Goal: Task Accomplishment & Management: Manage account settings

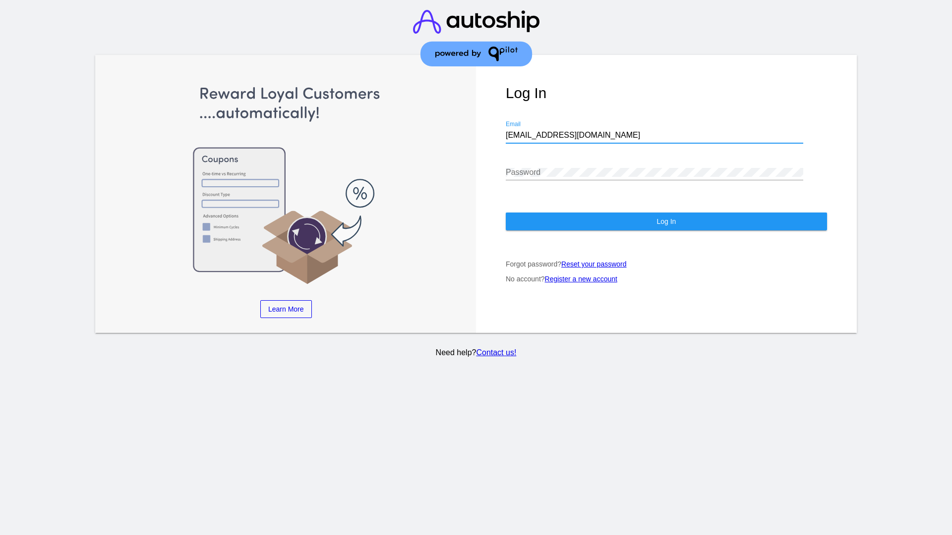
type input "[EMAIL_ADDRESS][DOMAIN_NAME]"
click at [666, 222] on span "Log In" at bounding box center [665, 222] width 19 height 8
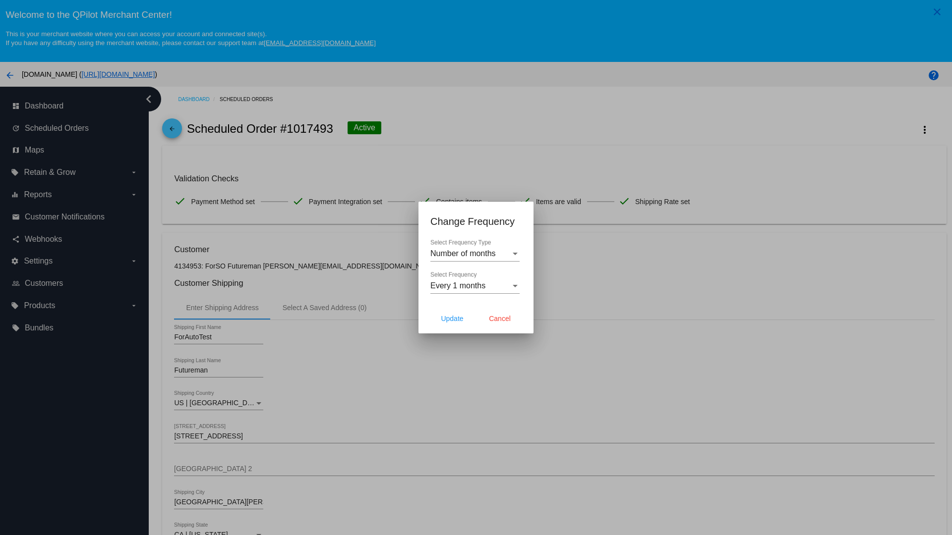
scroll to position [289, 0]
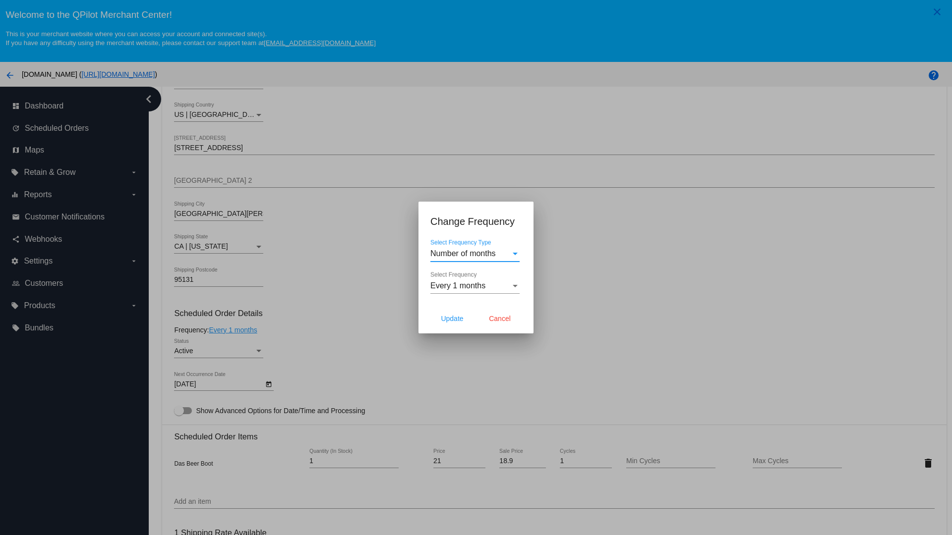
click at [475, 286] on span "Every 1 months" at bounding box center [457, 286] width 55 height 8
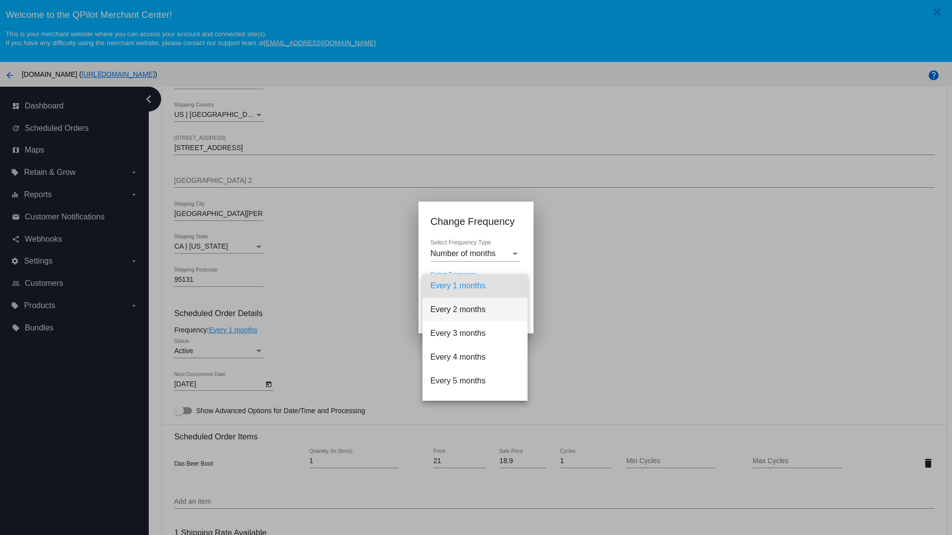
click at [475, 310] on span "Every 2 months" at bounding box center [474, 310] width 89 height 24
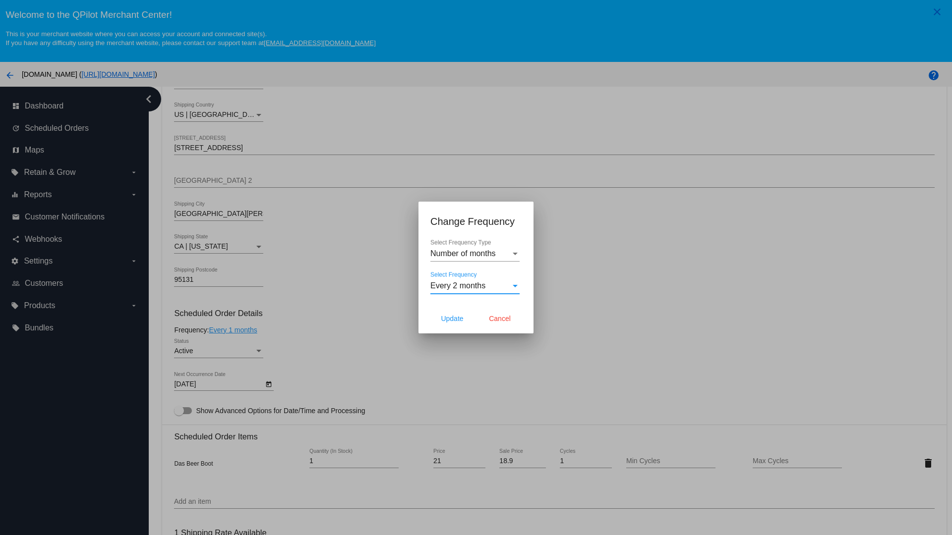
click at [500, 319] on span "Cancel" at bounding box center [500, 319] width 22 height 8
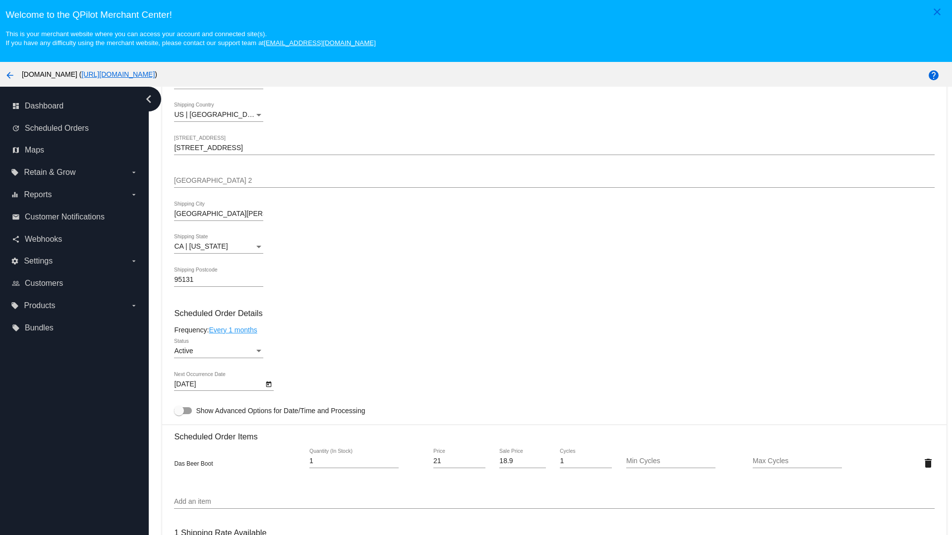
click at [234, 330] on link "Every 1 months" at bounding box center [233, 330] width 48 height 8
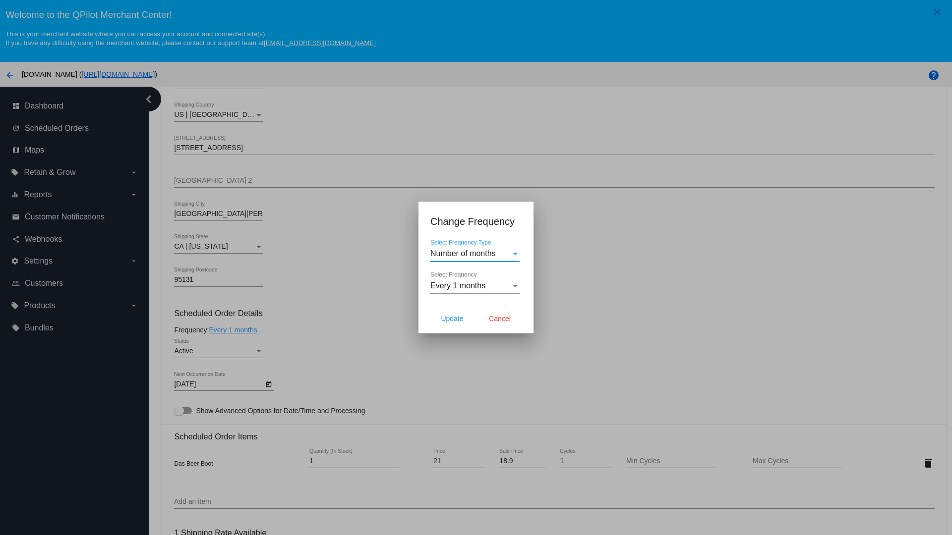
click at [475, 286] on span "Every 1 months" at bounding box center [457, 286] width 55 height 8
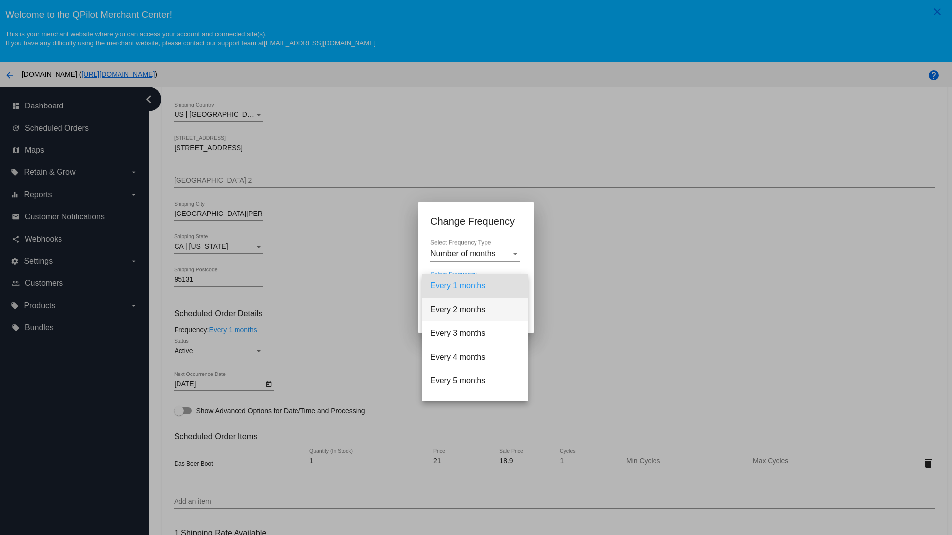
click at [475, 310] on span "Every 2 months" at bounding box center [474, 310] width 89 height 24
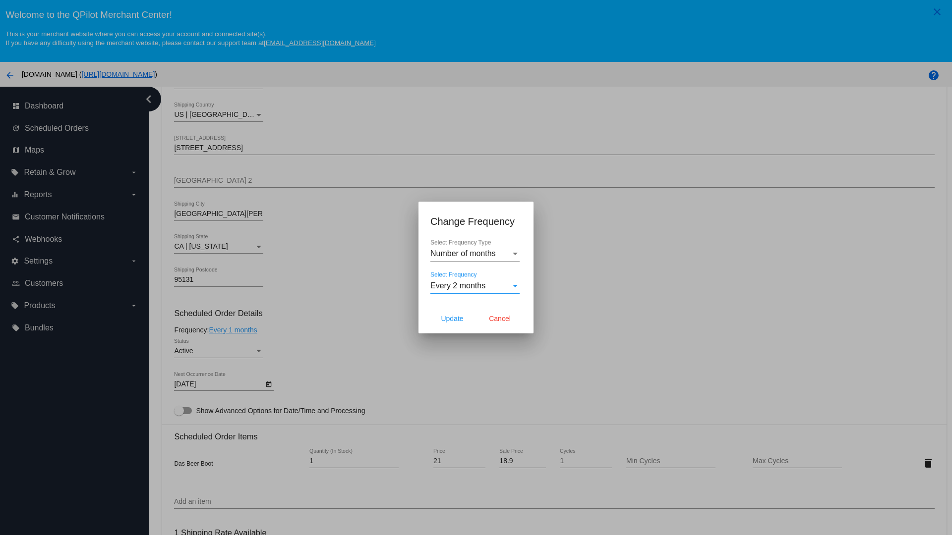
click at [452, 319] on span "Update" at bounding box center [452, 319] width 22 height 8
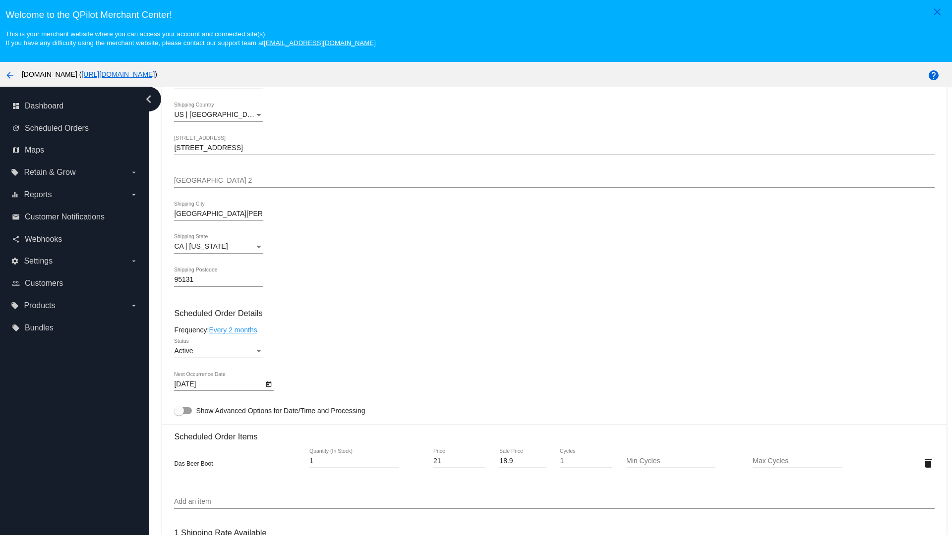
type input "11/4/2025"
click at [234, 330] on link "Every 2 months" at bounding box center [233, 330] width 48 height 8
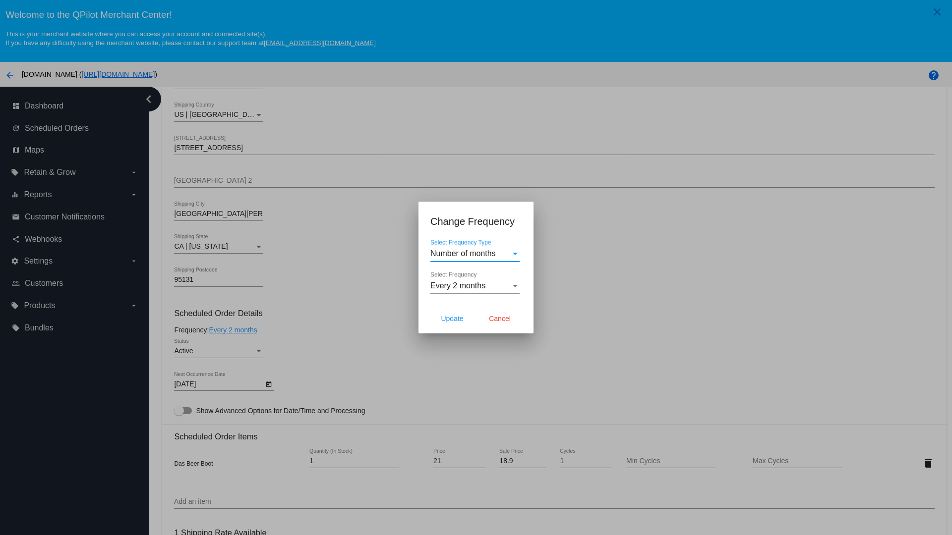
click at [475, 286] on span "Every 2 months" at bounding box center [457, 286] width 55 height 8
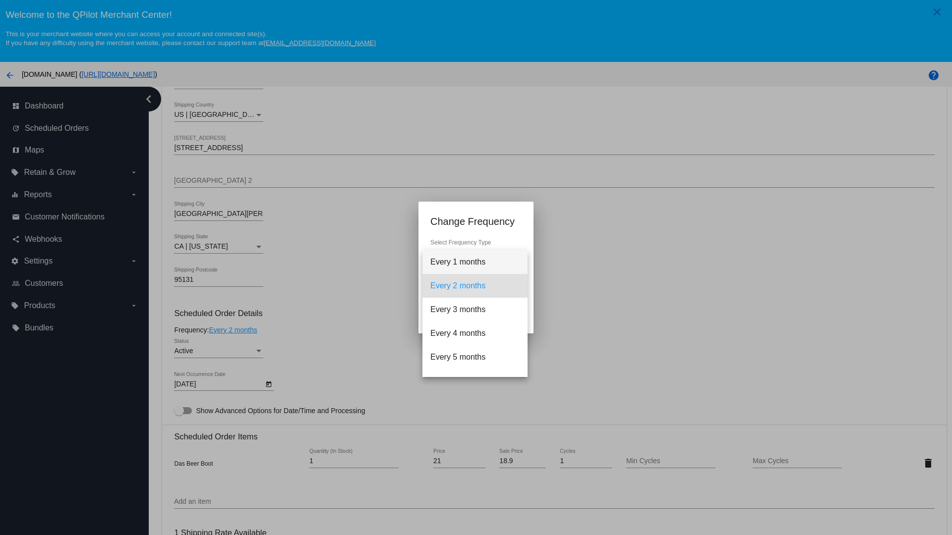
click at [475, 262] on span "Every 1 months" at bounding box center [474, 262] width 89 height 24
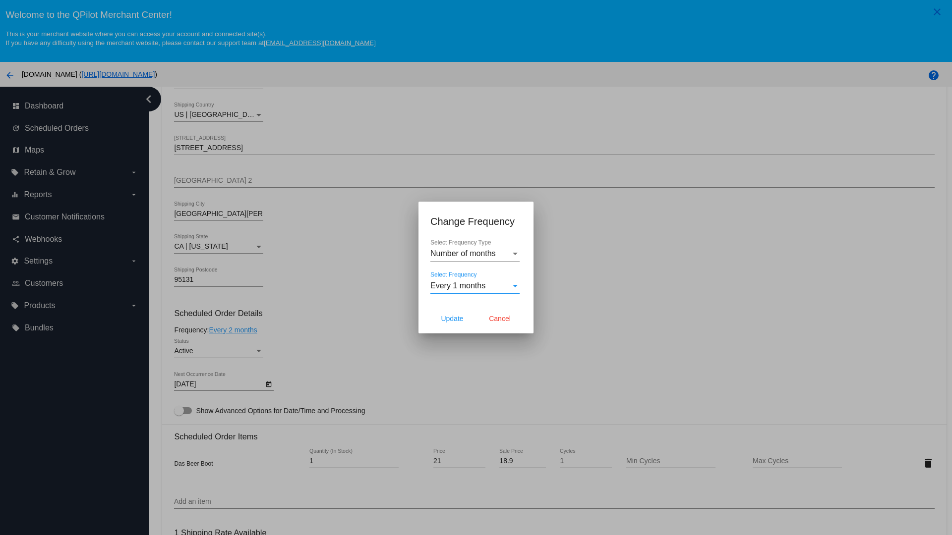
click at [297, 297] on div at bounding box center [476, 267] width 952 height 535
